Goal: Information Seeking & Learning: Learn about a topic

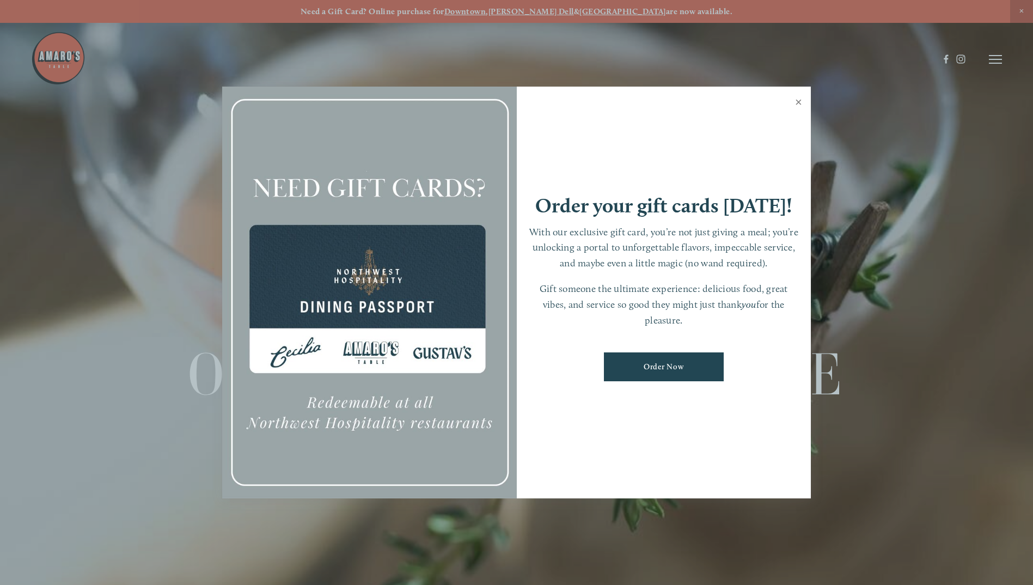
click at [801, 96] on link "Close" at bounding box center [798, 103] width 21 height 30
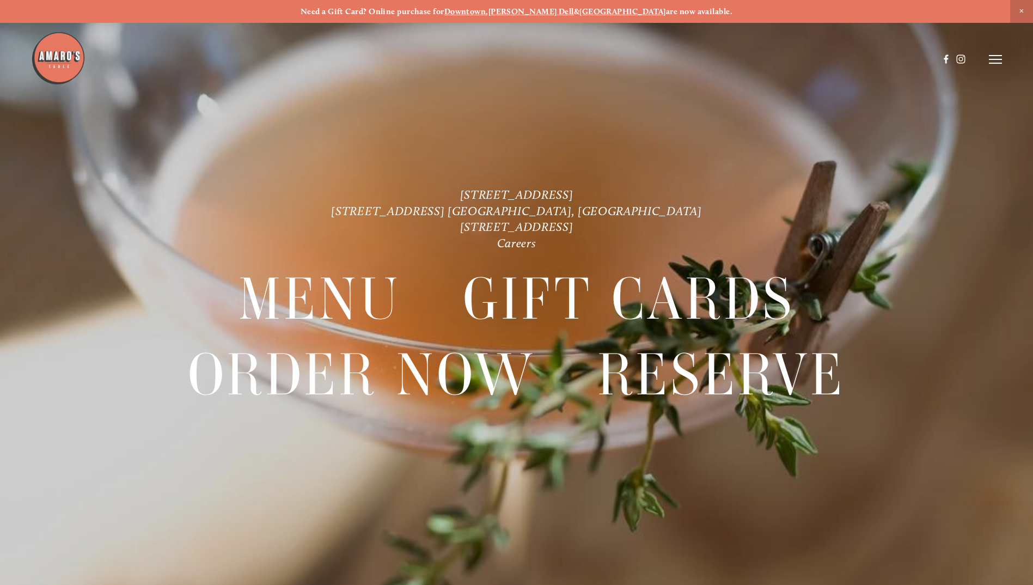
click at [988, 59] on header "Menu Order Now Visit Gallery 0" at bounding box center [516, 59] width 971 height 119
click at [1000, 58] on icon at bounding box center [995, 59] width 13 height 10
click at [772, 56] on span "Menu" at bounding box center [768, 59] width 22 height 10
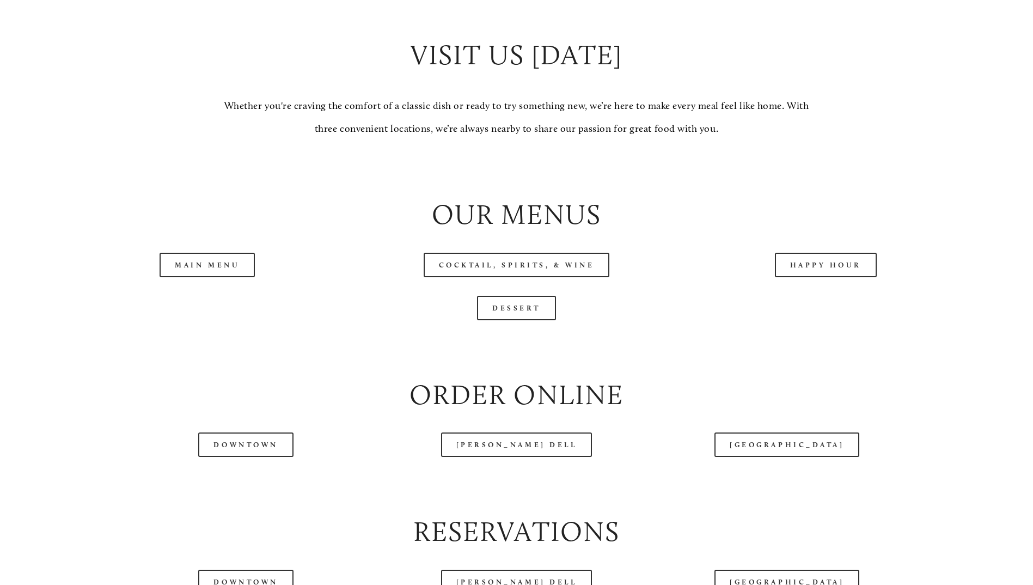
scroll to position [1144, 0]
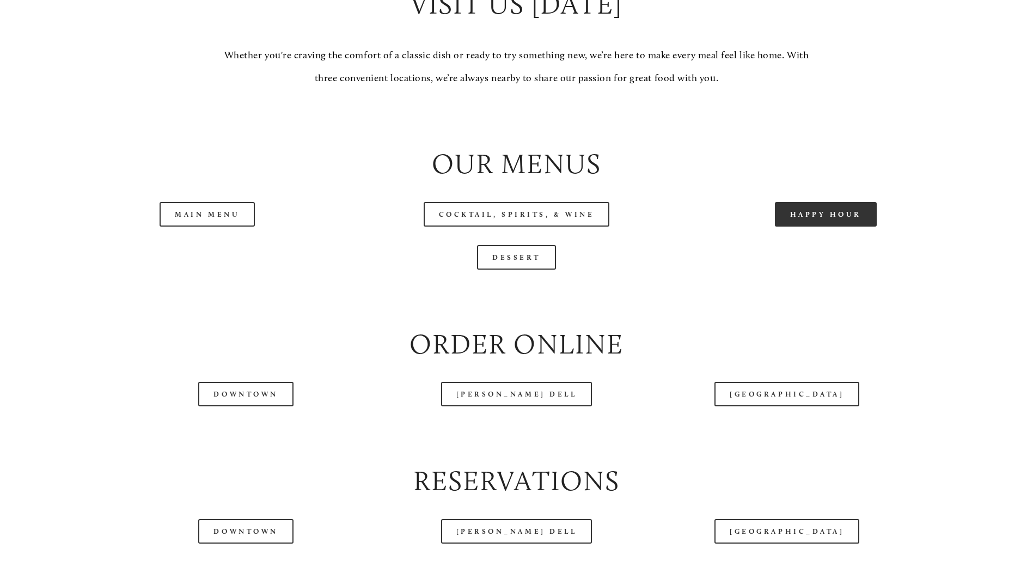
click at [824, 227] on link "Happy Hour" at bounding box center [826, 214] width 102 height 25
